Goal: Transaction & Acquisition: Book appointment/travel/reservation

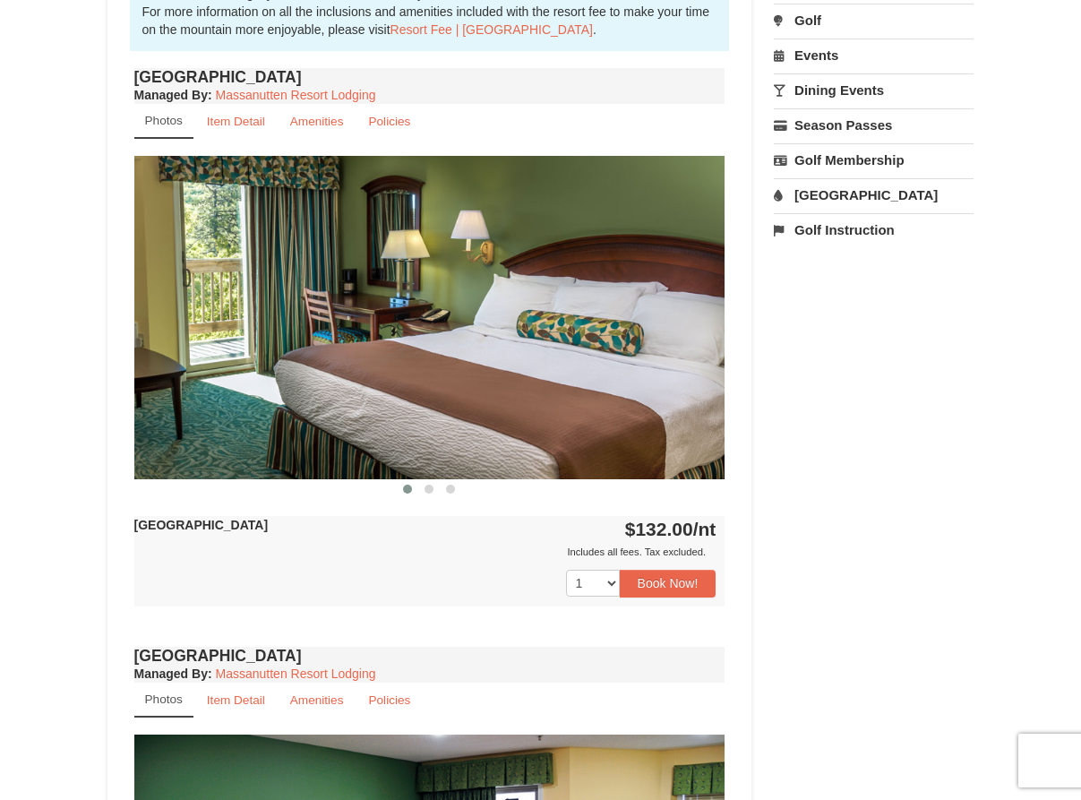
scroll to position [800, 0]
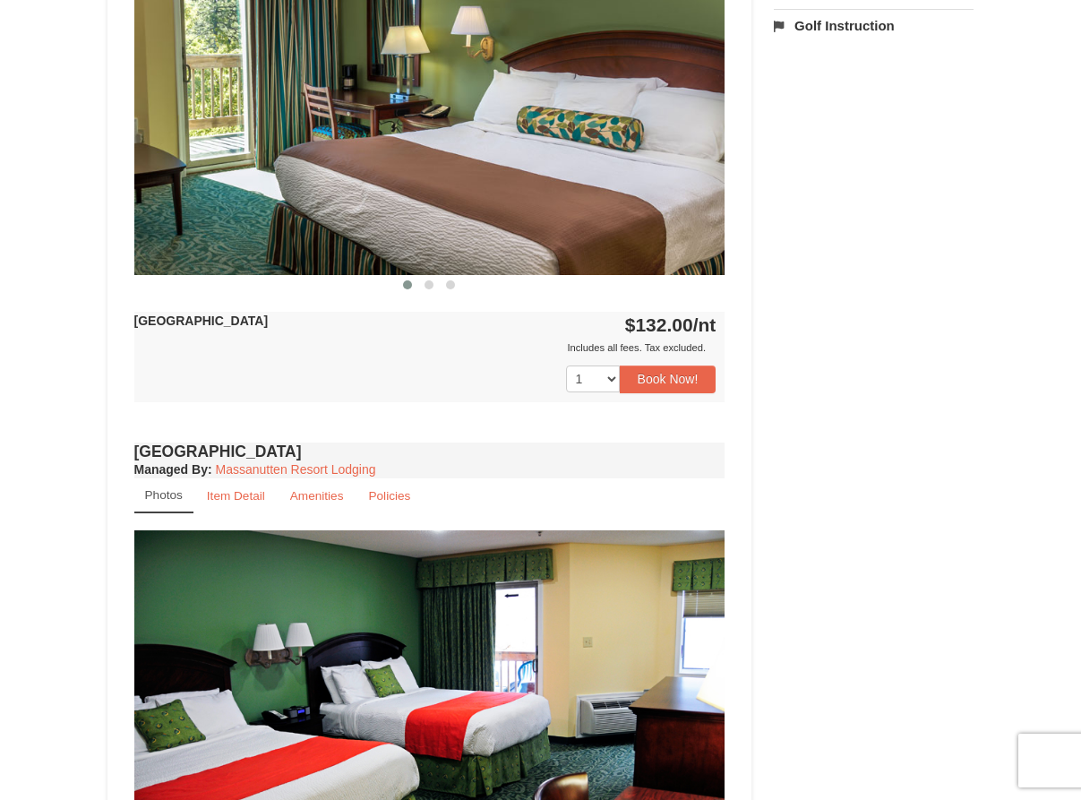
click at [73, 467] on div "× [GEOGRAPHIC_DATA] Hotels Book from $132.00! [STREET_ADDRESS], VA Availability…" at bounding box center [540, 330] width 1081 height 2135
click at [657, 378] on button "Book Now!" at bounding box center [668, 379] width 97 height 27
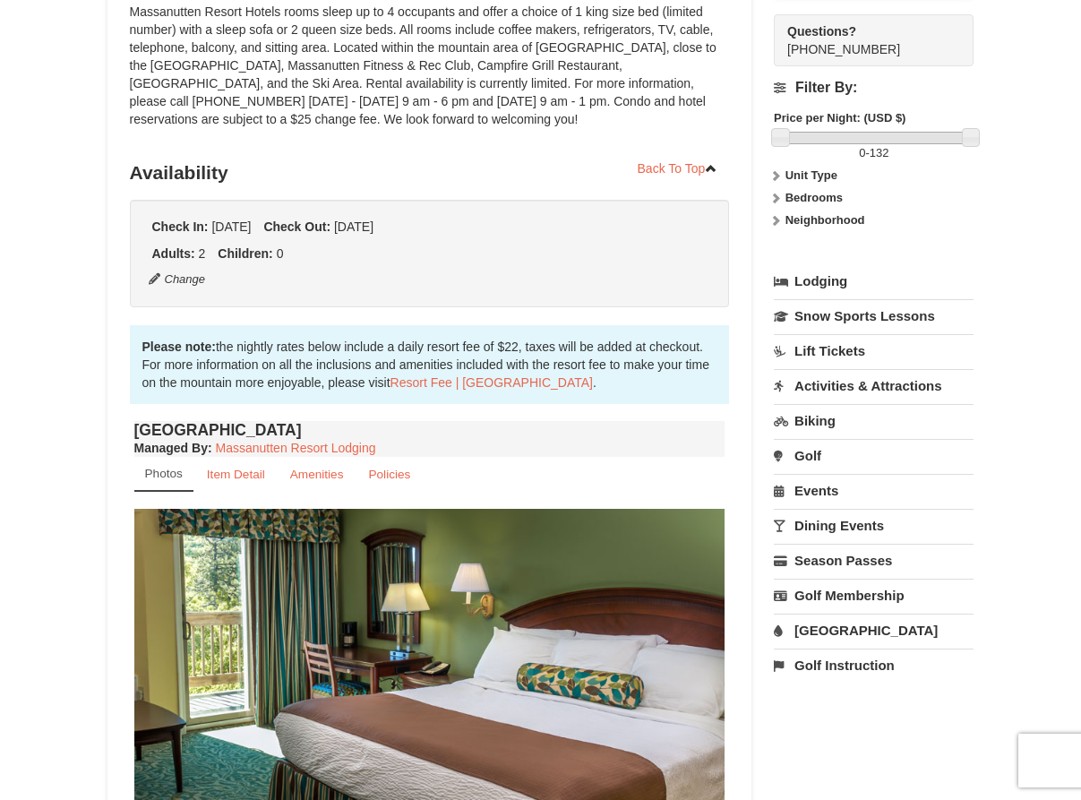
scroll to position [157, 0]
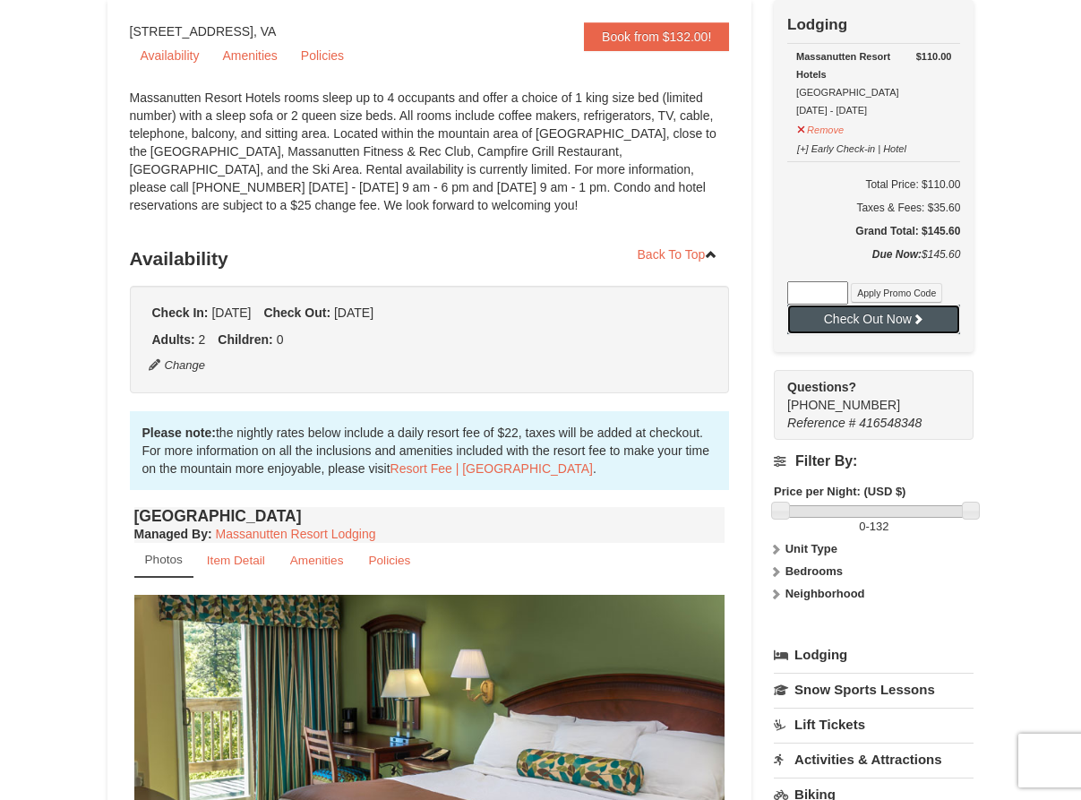
click at [898, 319] on button "Check Out Now" at bounding box center [874, 319] width 173 height 29
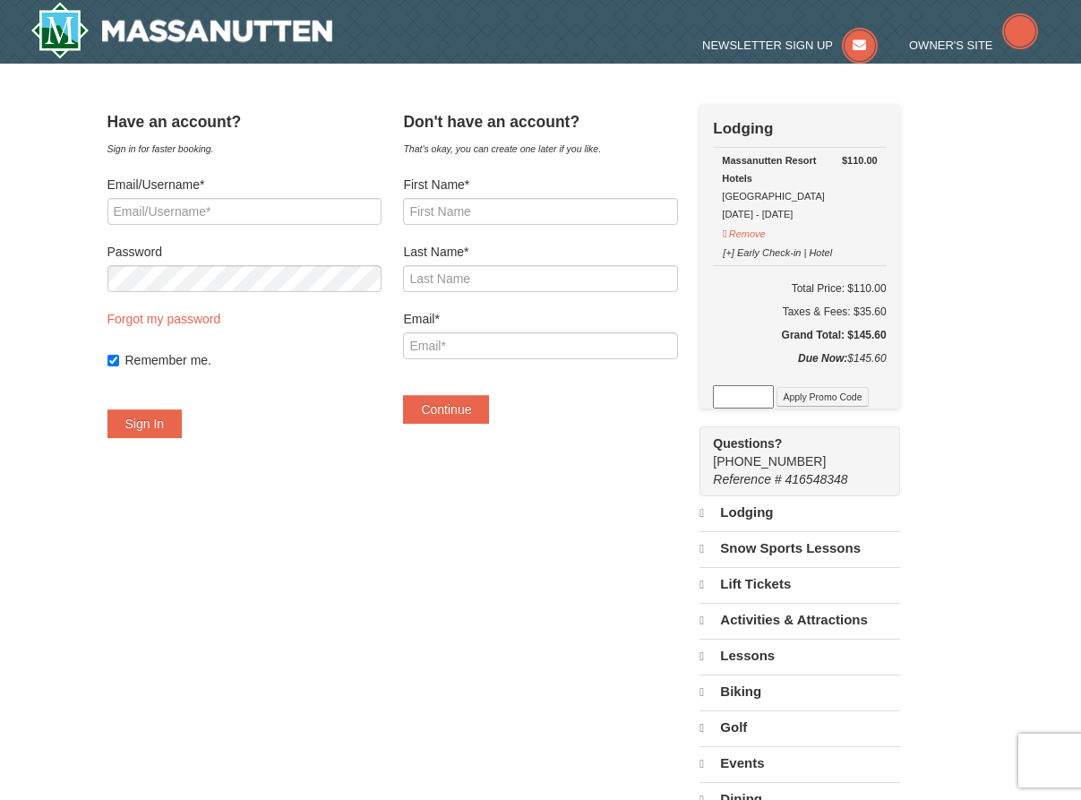
select select "10"
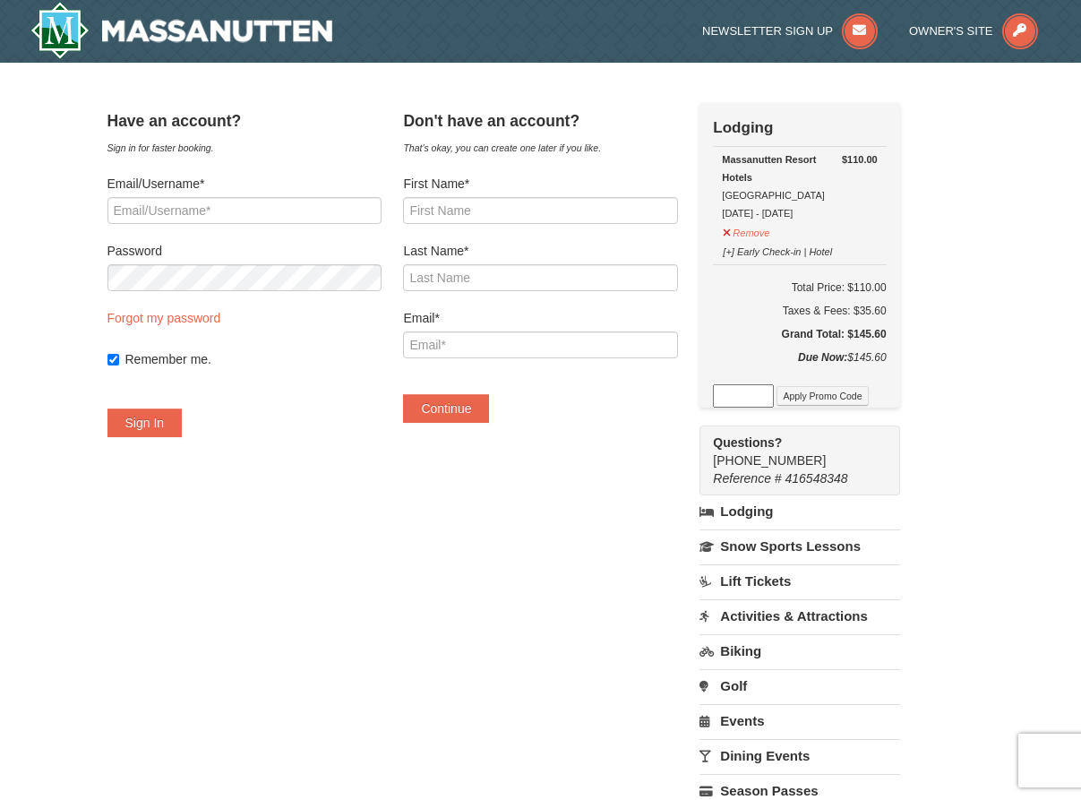
click at [886, 282] on h6 "Total Price: $110.00" at bounding box center [799, 288] width 173 height 18
copy h6 "110.00"
click at [886, 336] on h5 "Grand Total: $145.60" at bounding box center [799, 334] width 173 height 18
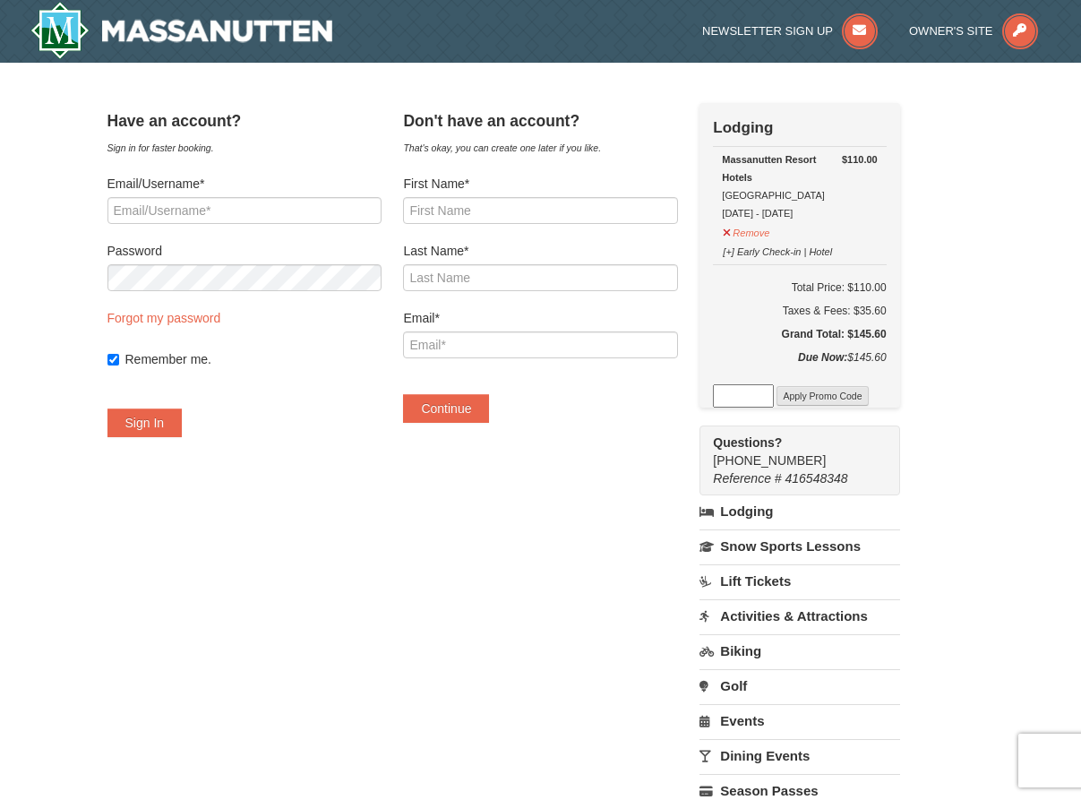
copy h5 "145.60"
click at [886, 284] on h6 "Total Price: $110.00" at bounding box center [799, 288] width 173 height 18
copy h6 "110.00"
click at [162, 653] on div "Have an account? Sign in for faster booking. Email/Username* Password Forgot my…" at bounding box center [541, 516] width 867 height 827
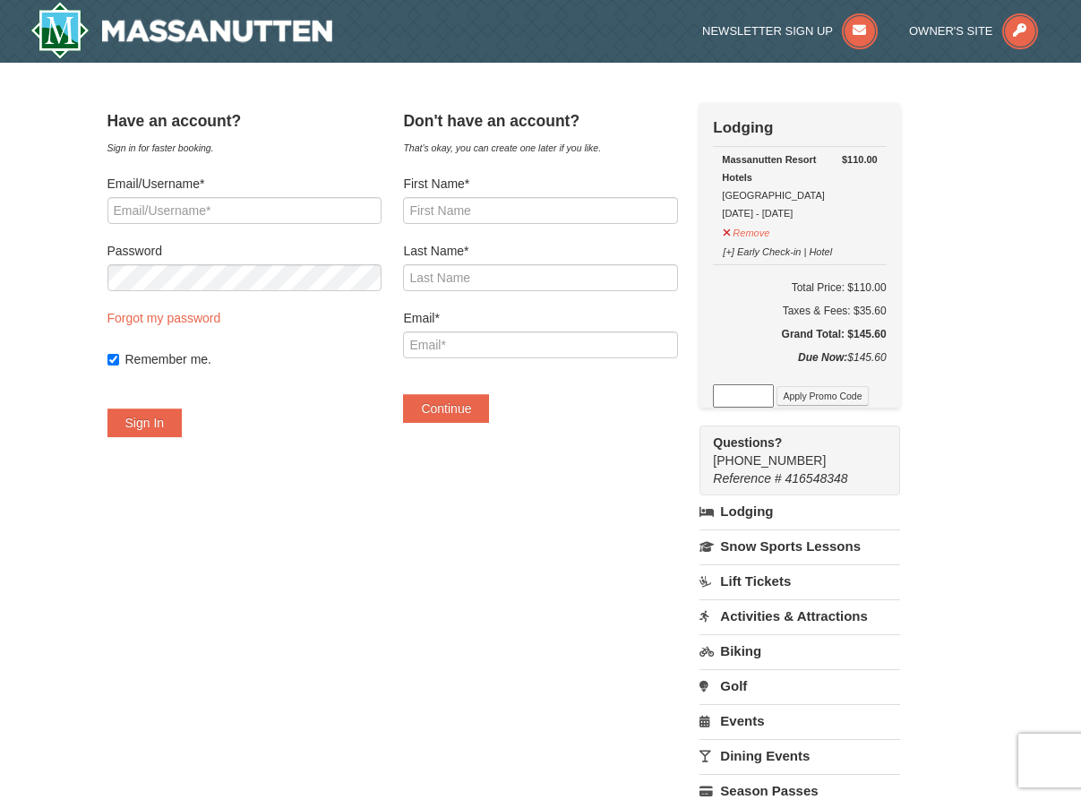
click at [362, 648] on div "Have an account? Sign in for faster booking. Email/Username* Password Forgot my…" at bounding box center [541, 516] width 867 height 827
click at [224, 605] on div "Have an account? Sign in for faster booking. Email/Username* Password Forgot my…" at bounding box center [541, 516] width 867 height 827
